Goal: Information Seeking & Learning: Learn about a topic

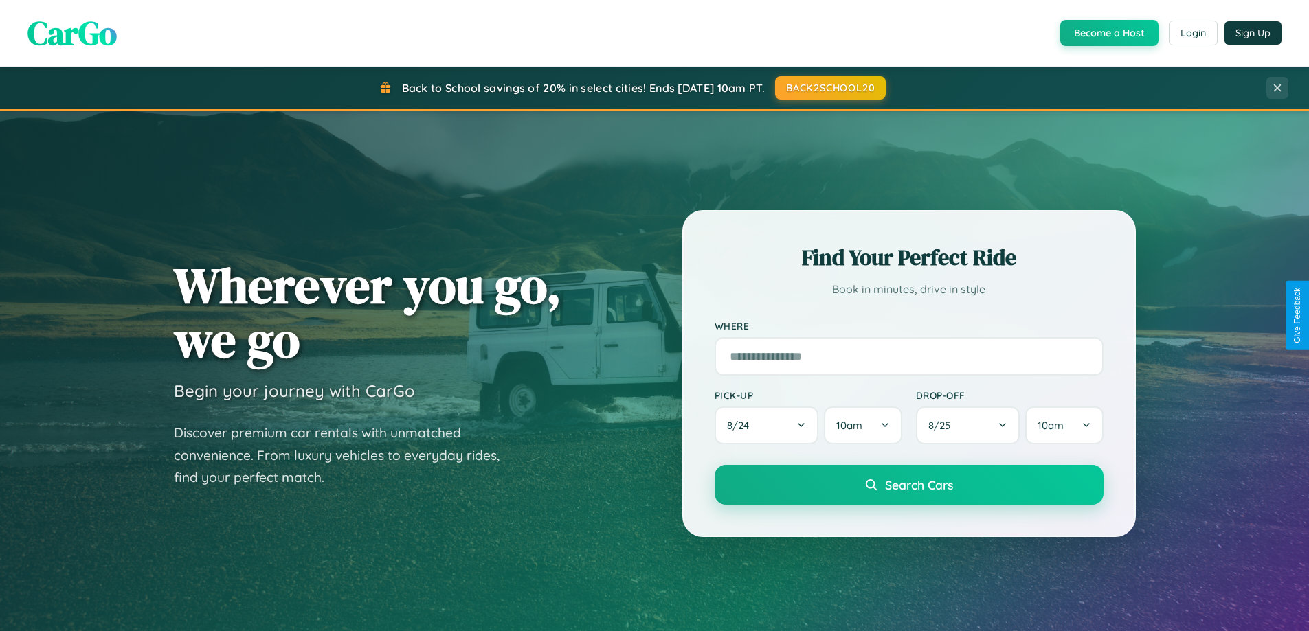
scroll to position [592, 0]
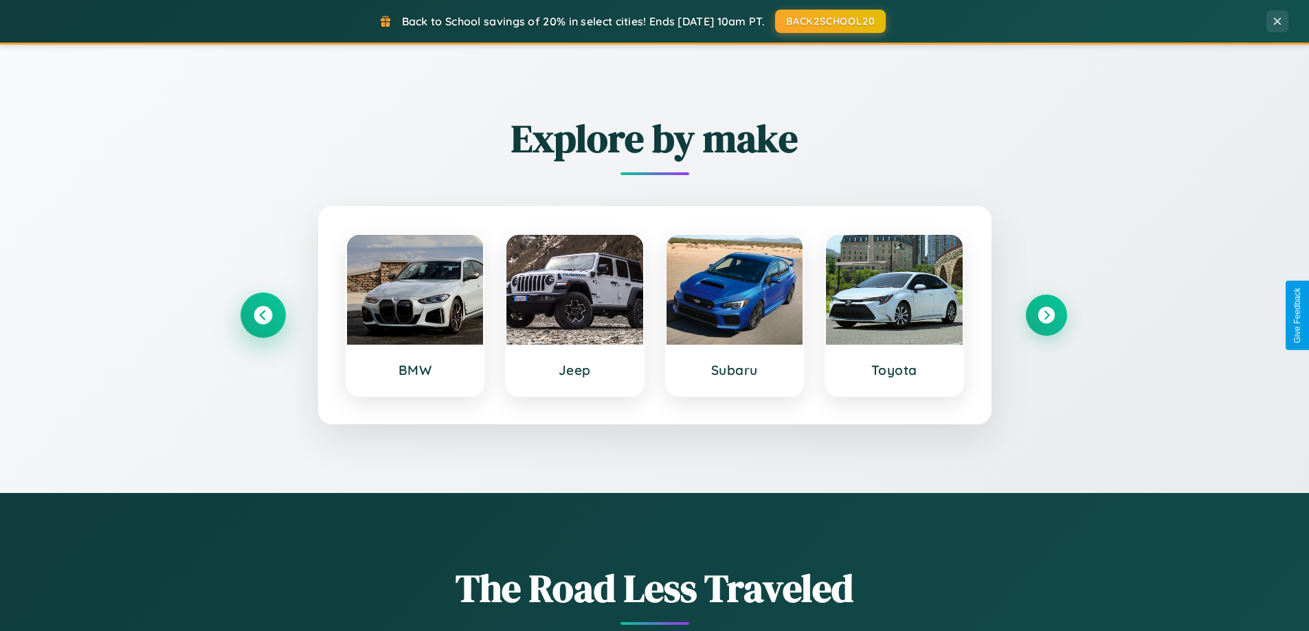
click at [262, 315] on icon at bounding box center [263, 315] width 19 height 19
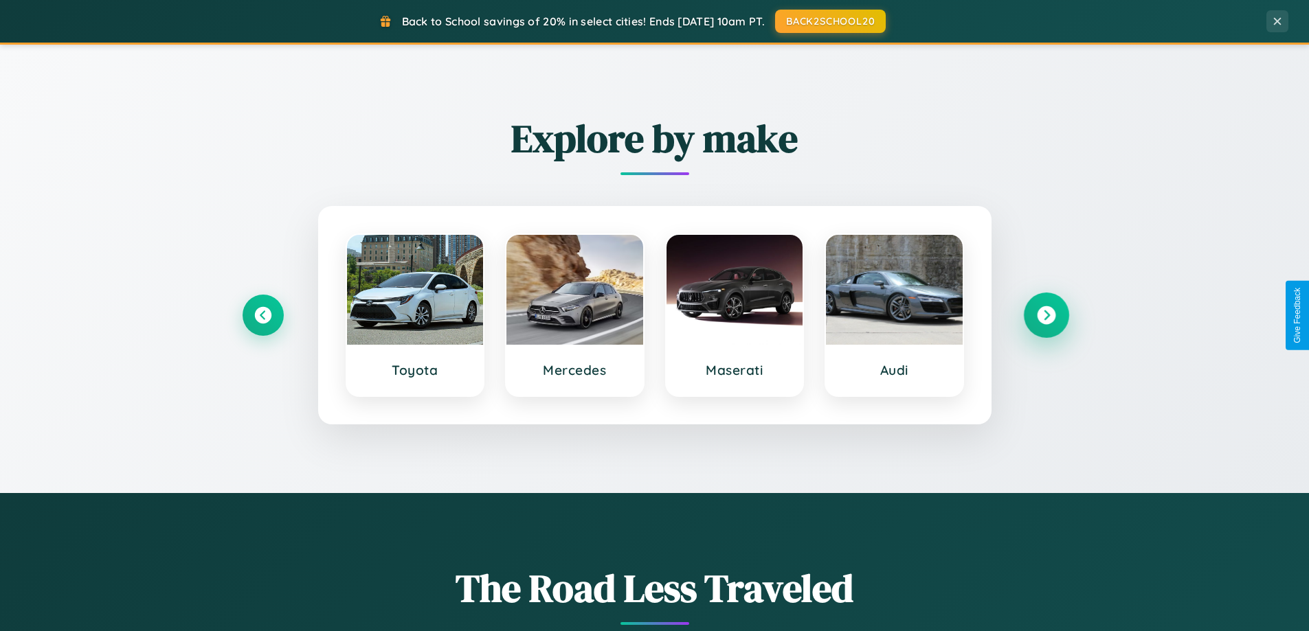
click at [1046, 315] on icon at bounding box center [1046, 315] width 19 height 19
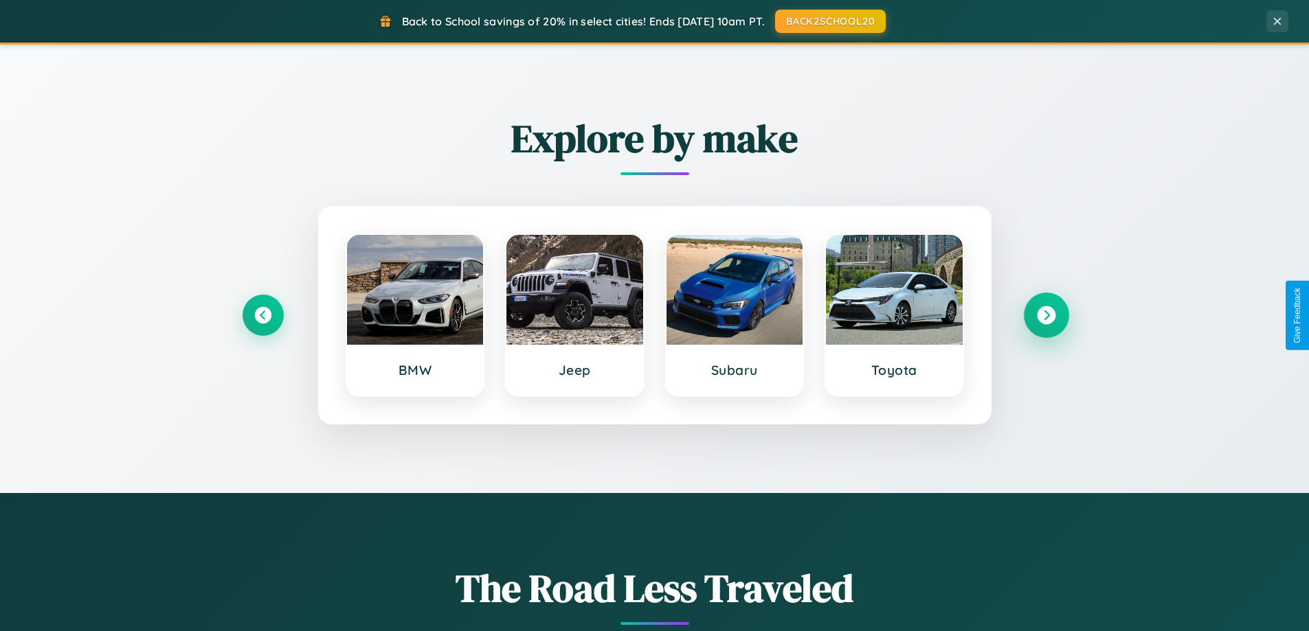
click at [1046, 315] on icon at bounding box center [1046, 315] width 19 height 19
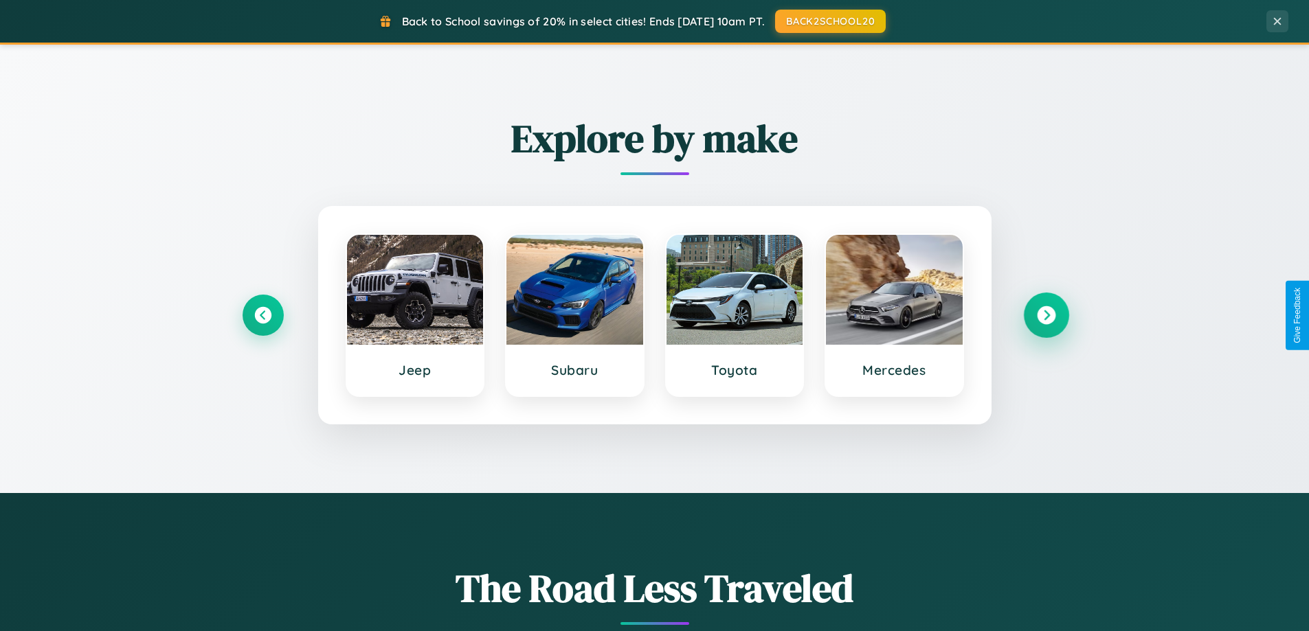
click at [1046, 315] on icon at bounding box center [1046, 315] width 19 height 19
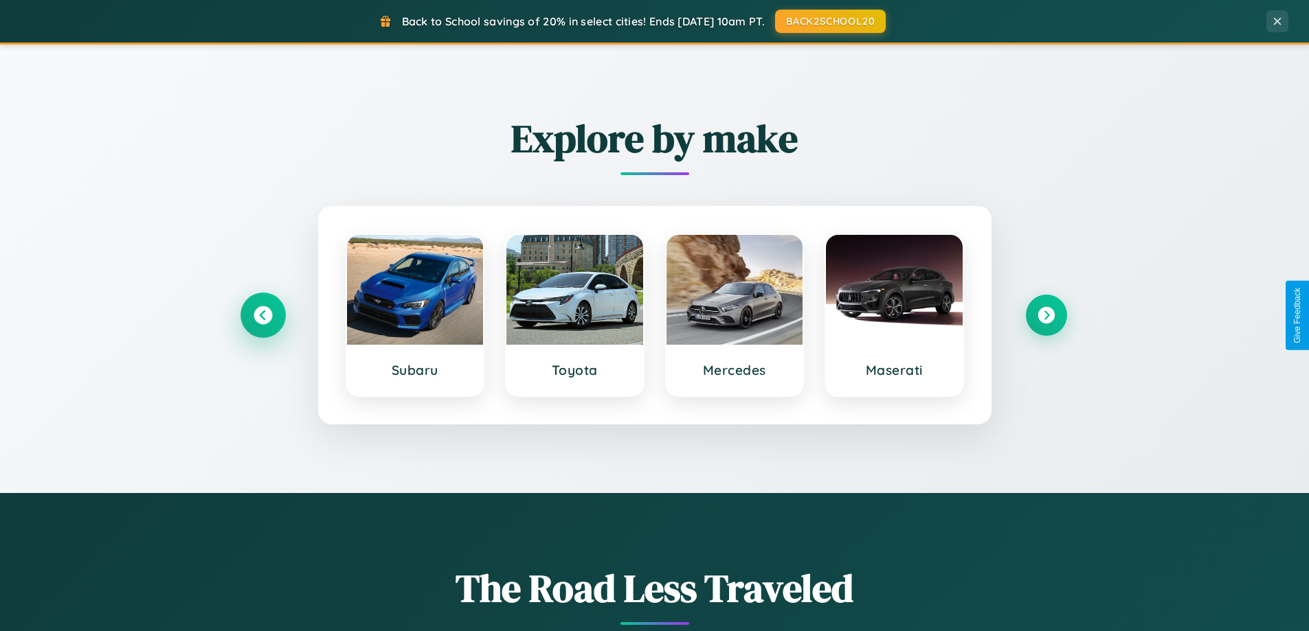
click at [262, 315] on icon at bounding box center [263, 315] width 19 height 19
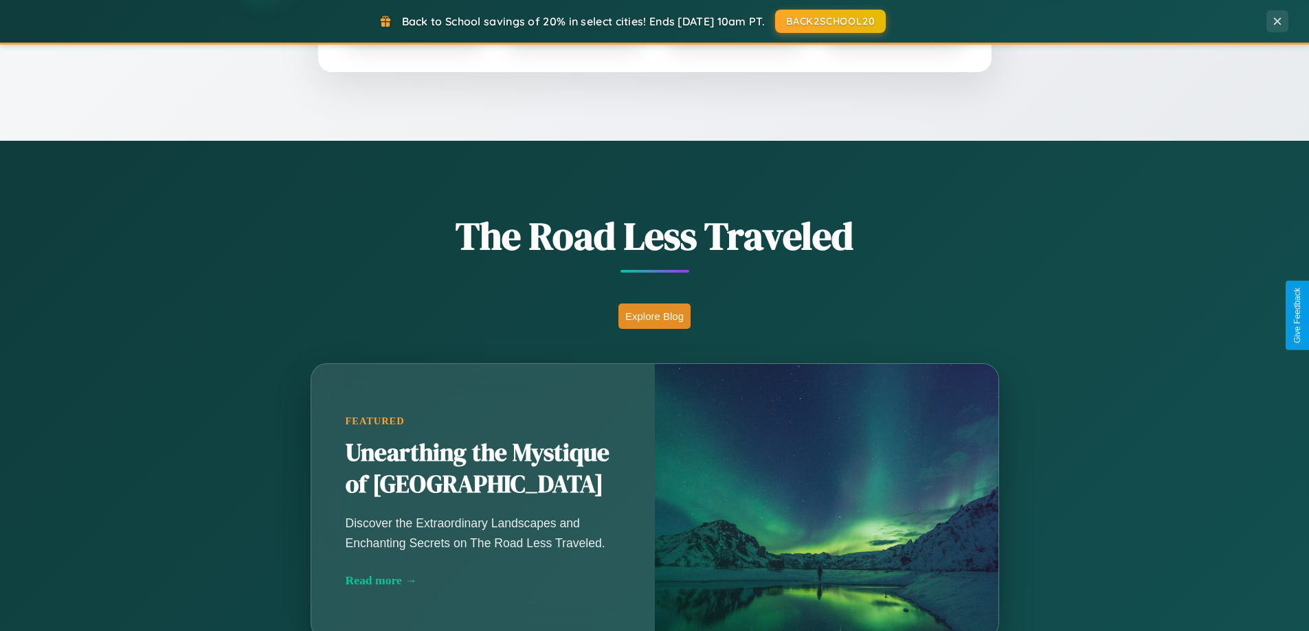
scroll to position [945, 0]
click at [654, 315] on button "Explore Blog" at bounding box center [654, 315] width 72 height 25
